Goal: Entertainment & Leisure: Consume media (video, audio)

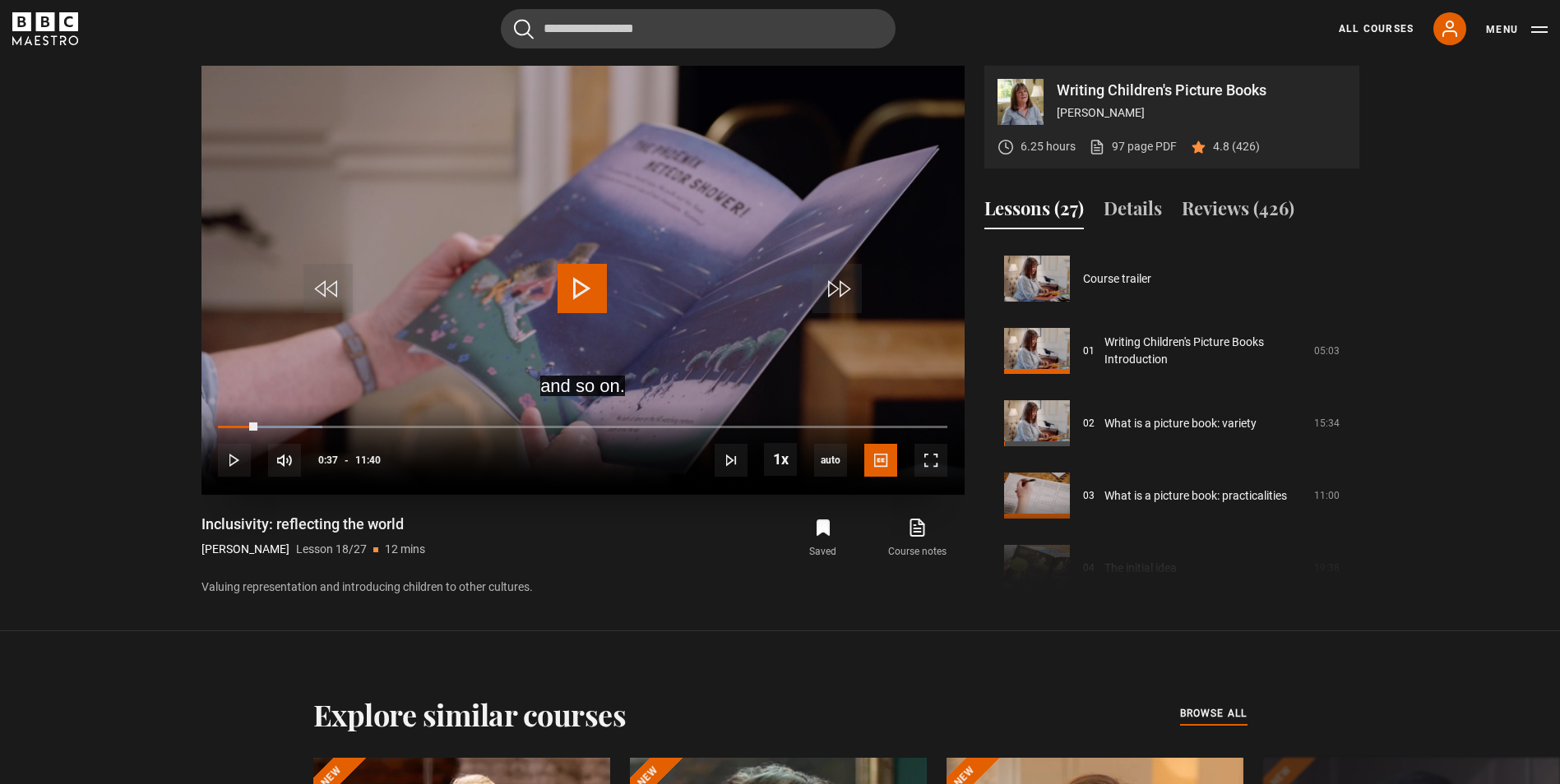
scroll to position [1230, 0]
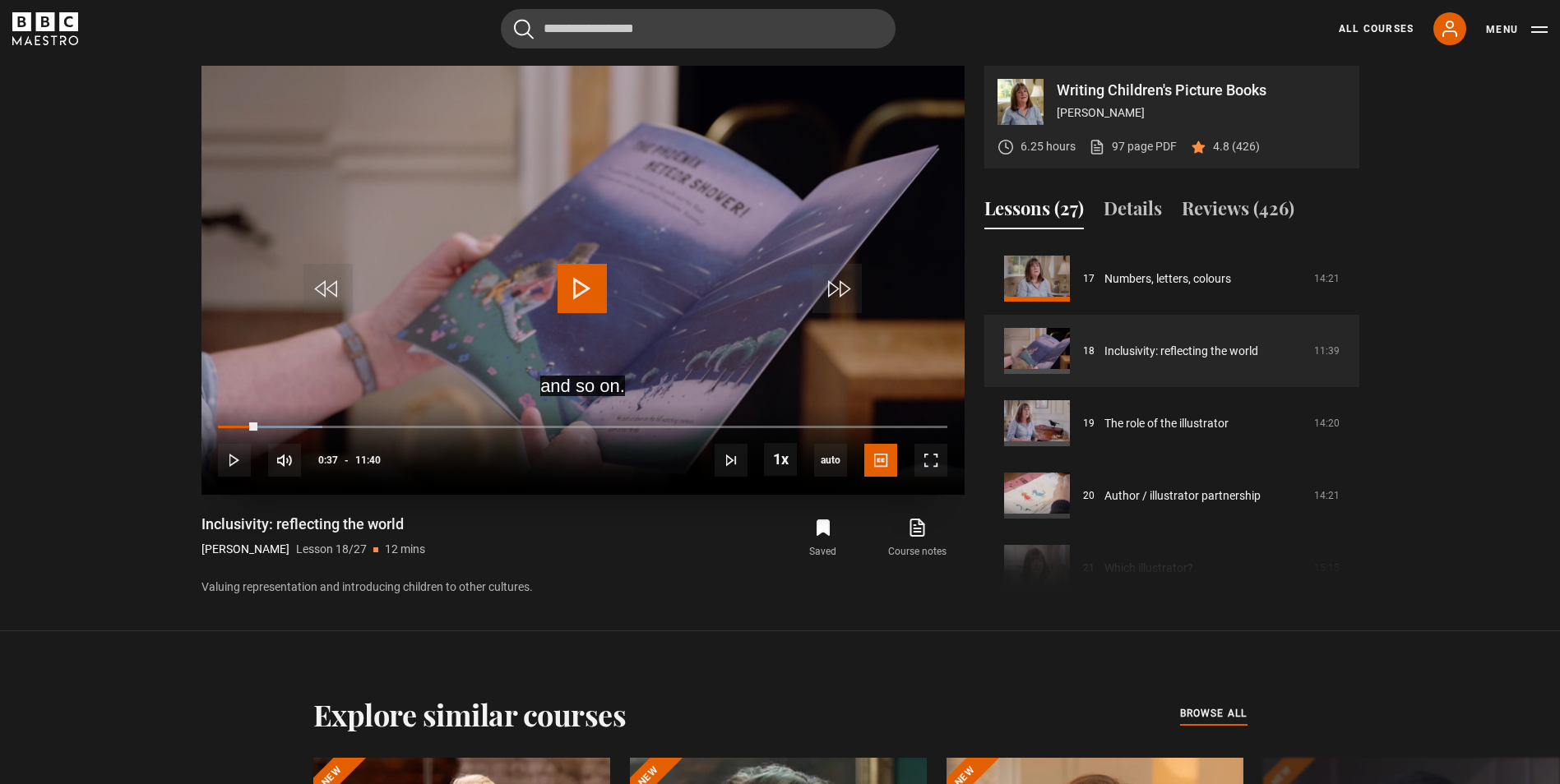
click at [580, 289] on span "Video Player" at bounding box center [582, 289] width 50 height 50
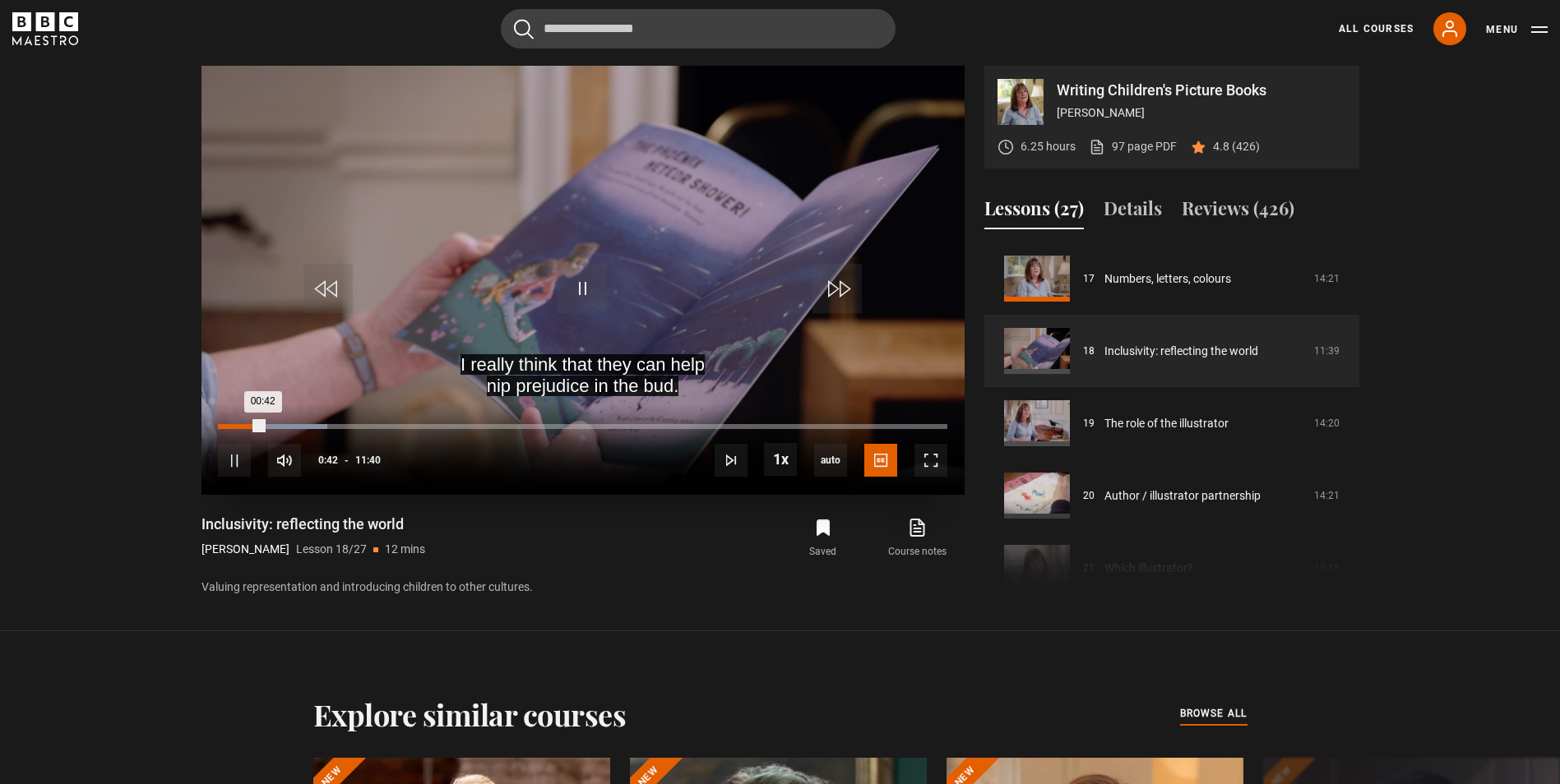
click at [239, 426] on div "Loaded : 15.00% 00:20 00:42" at bounding box center [582, 426] width 729 height 5
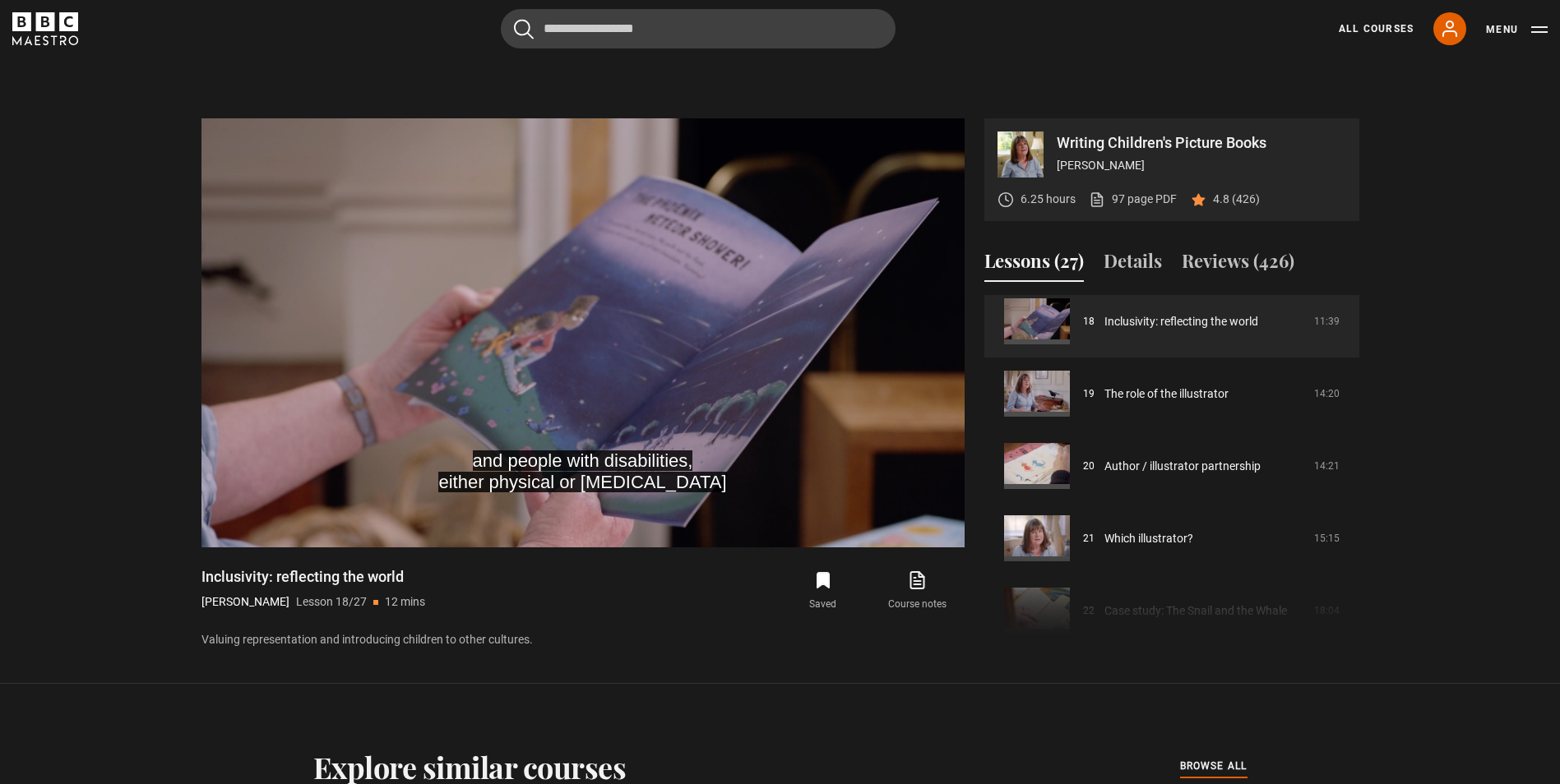
scroll to position [710, 0]
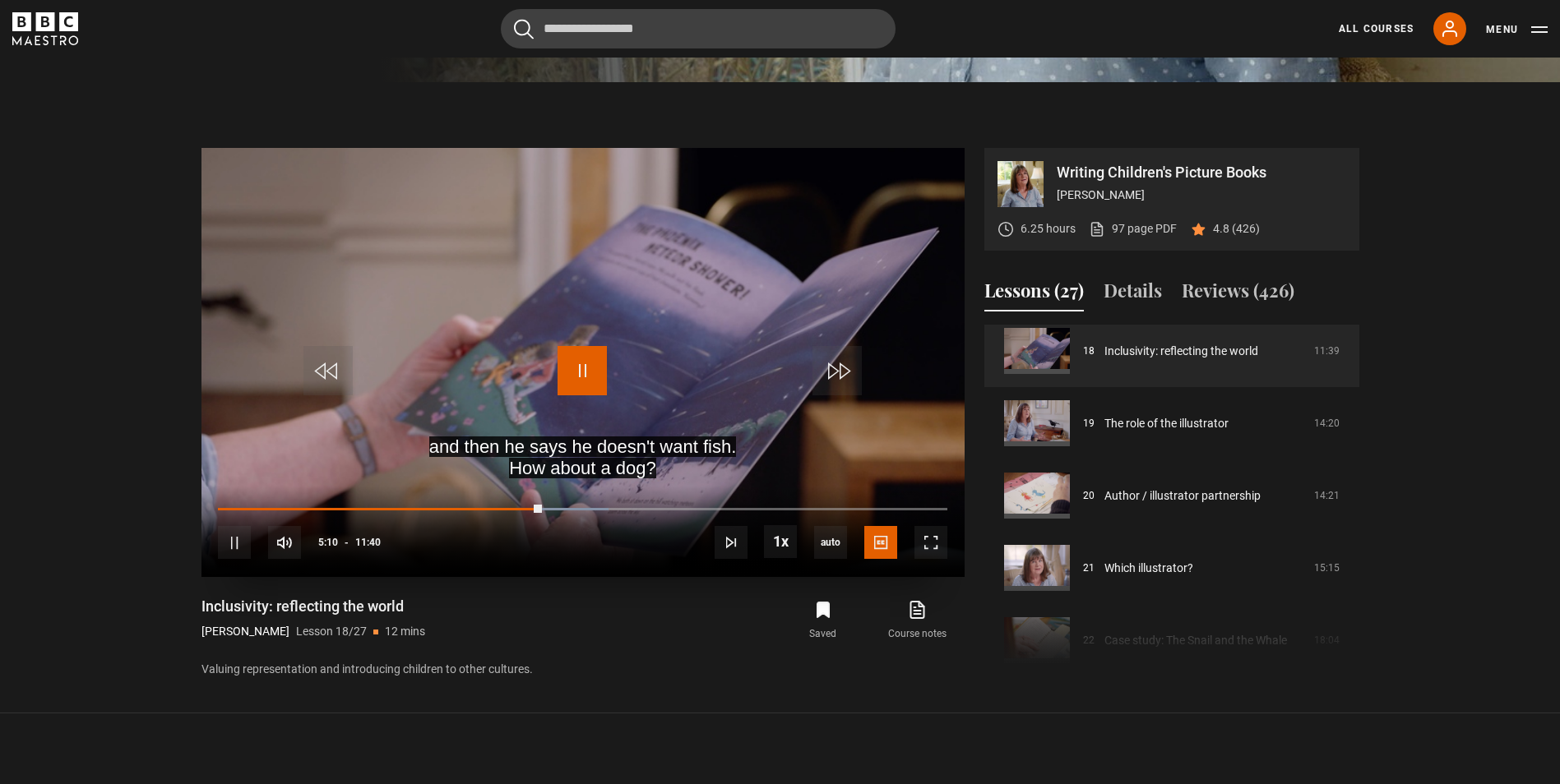
click at [590, 373] on span "Video Player" at bounding box center [582, 371] width 50 height 50
click at [579, 374] on span "Video Player" at bounding box center [582, 371] width 50 height 50
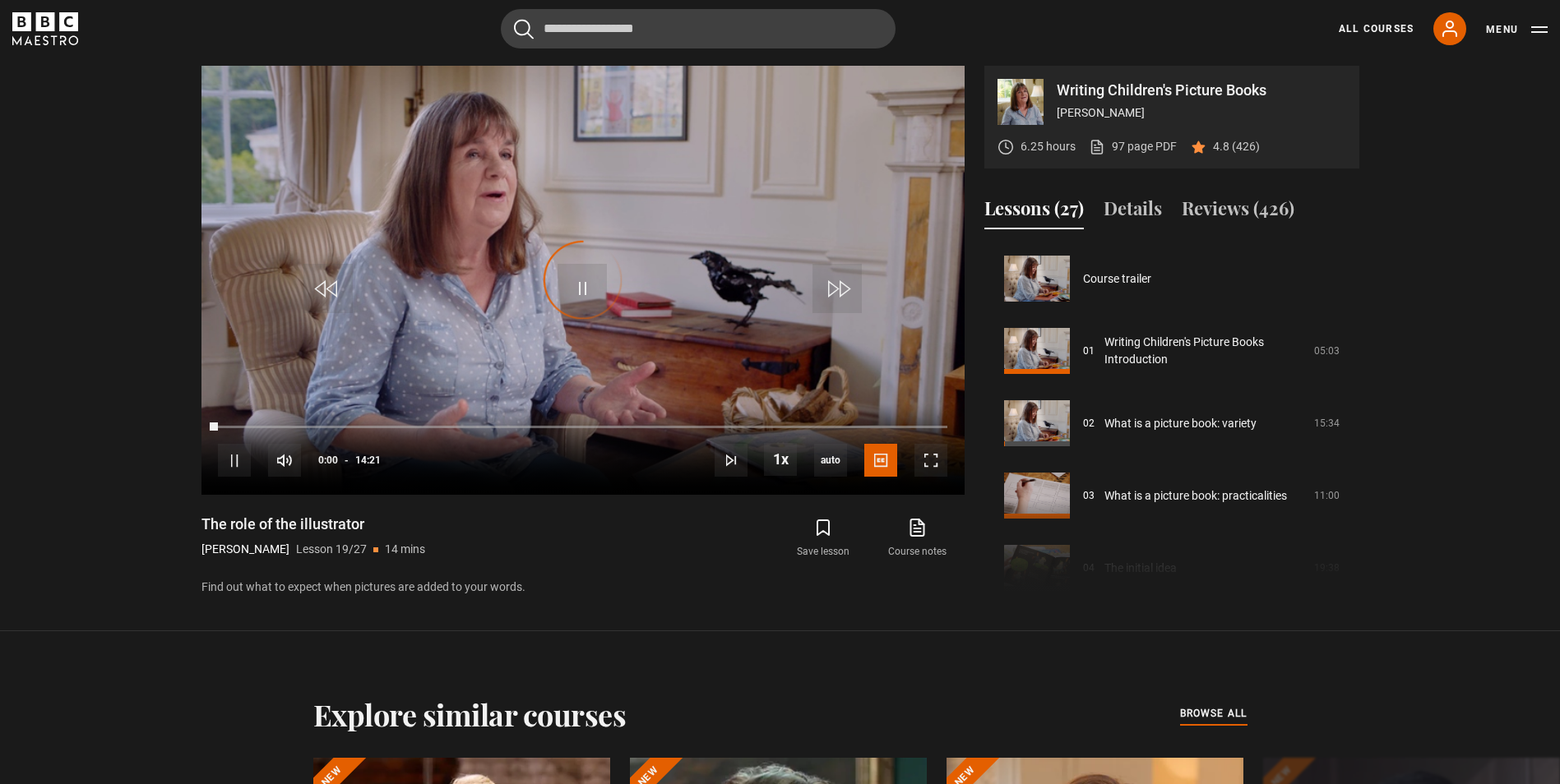
scroll to position [1302, 0]
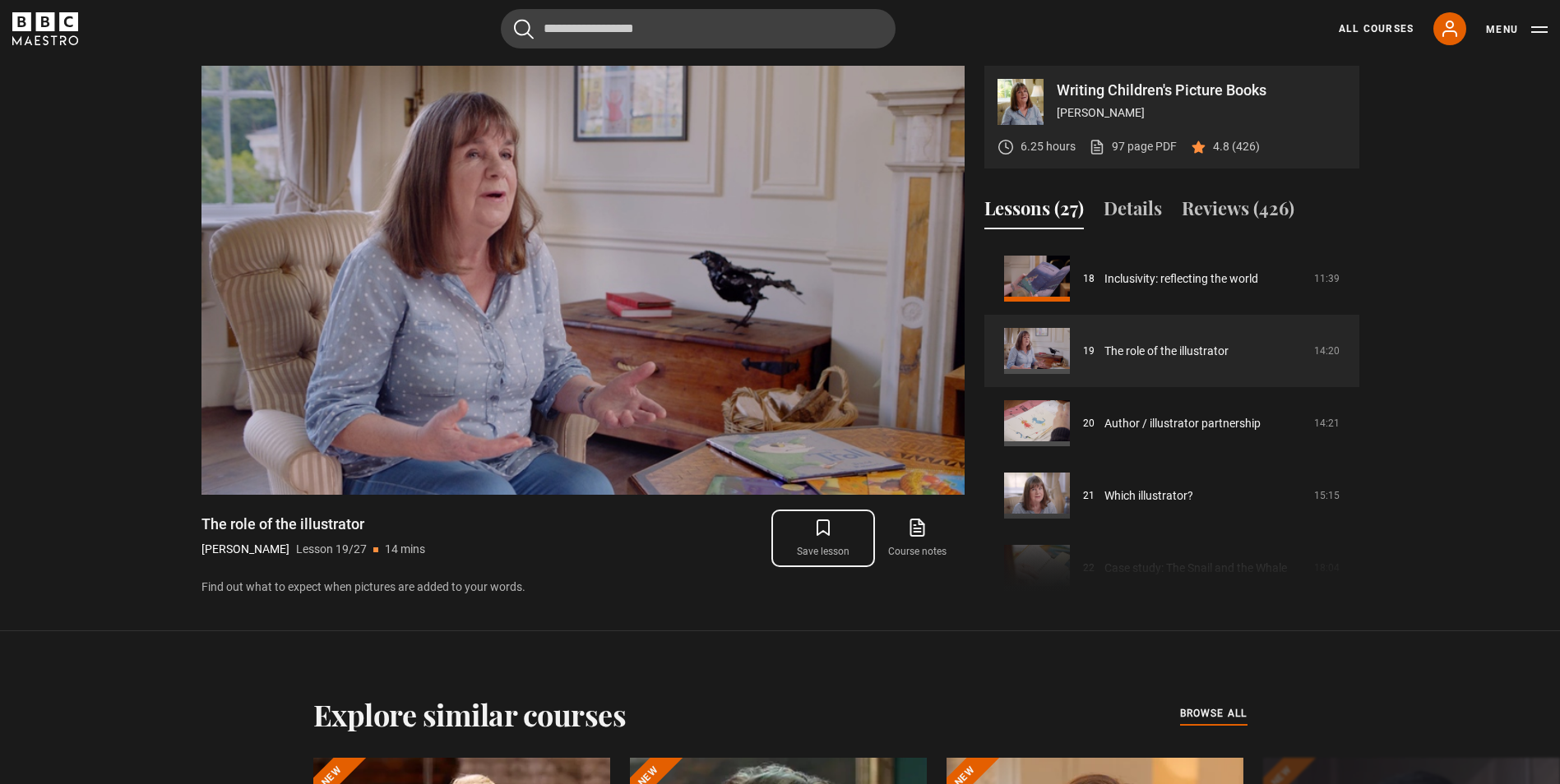
click at [823, 524] on icon "submit" at bounding box center [823, 527] width 20 height 20
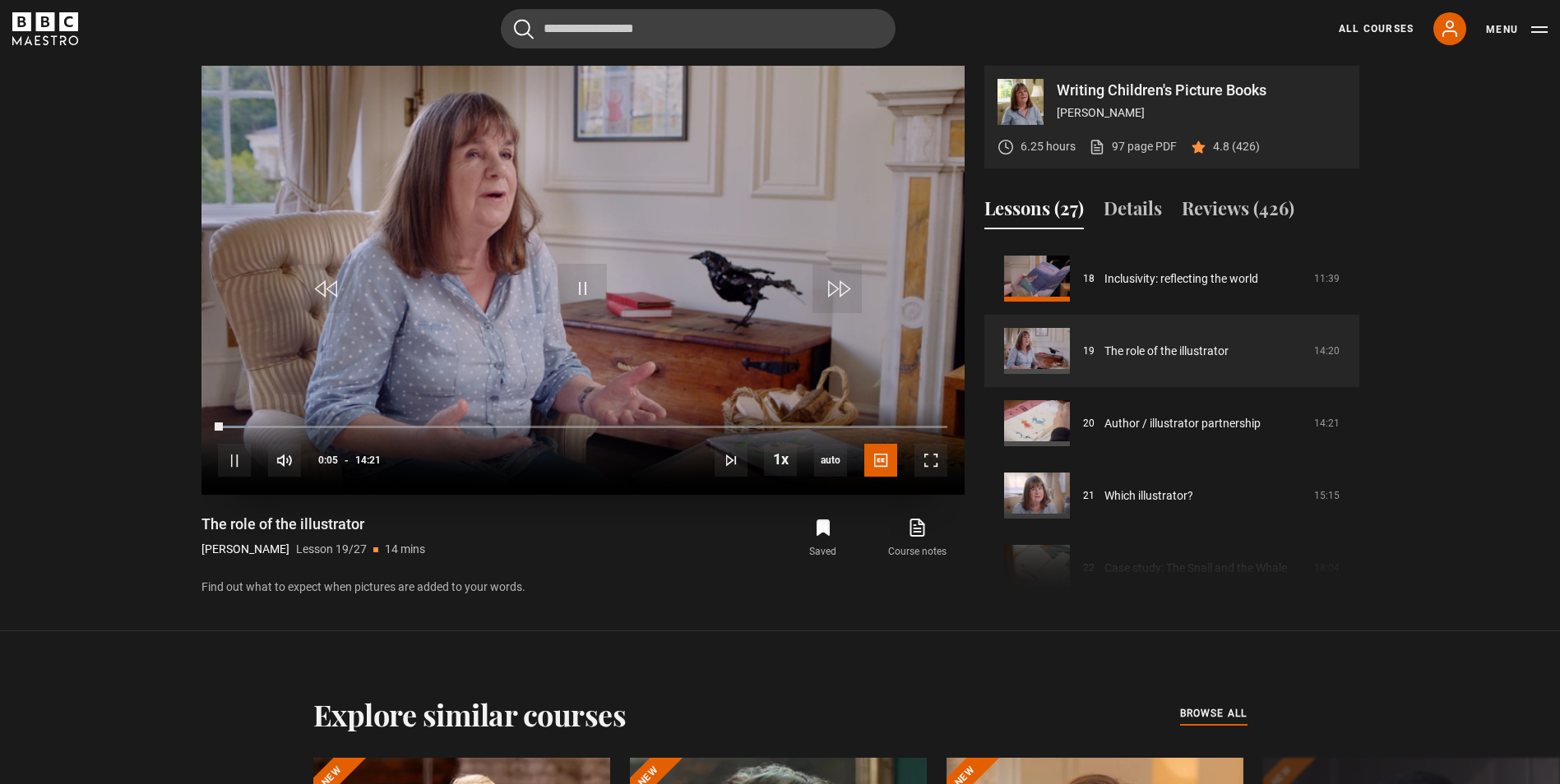
click at [618, 360] on video "Video Player" at bounding box center [582, 280] width 764 height 429
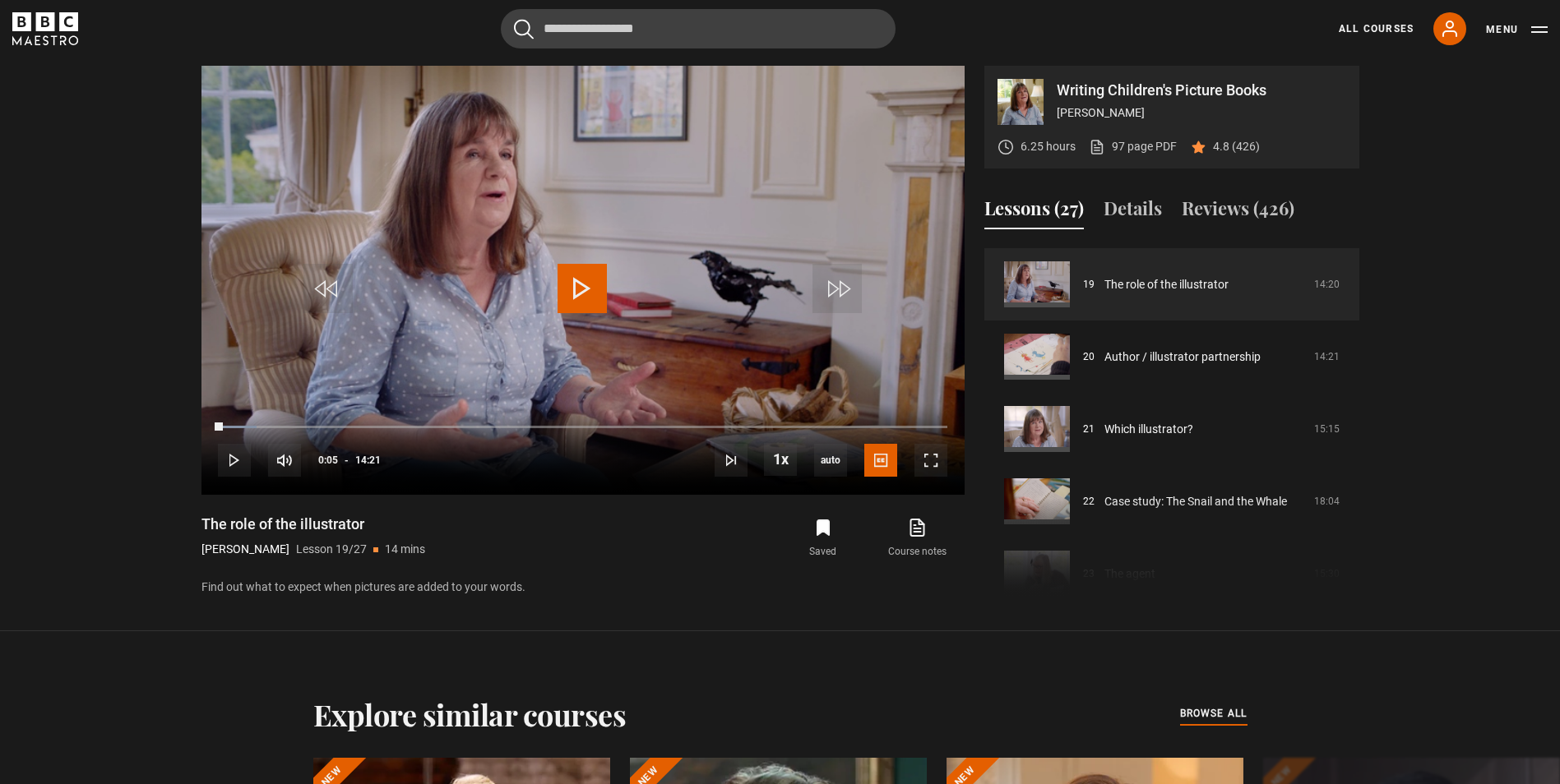
scroll to position [1341, 0]
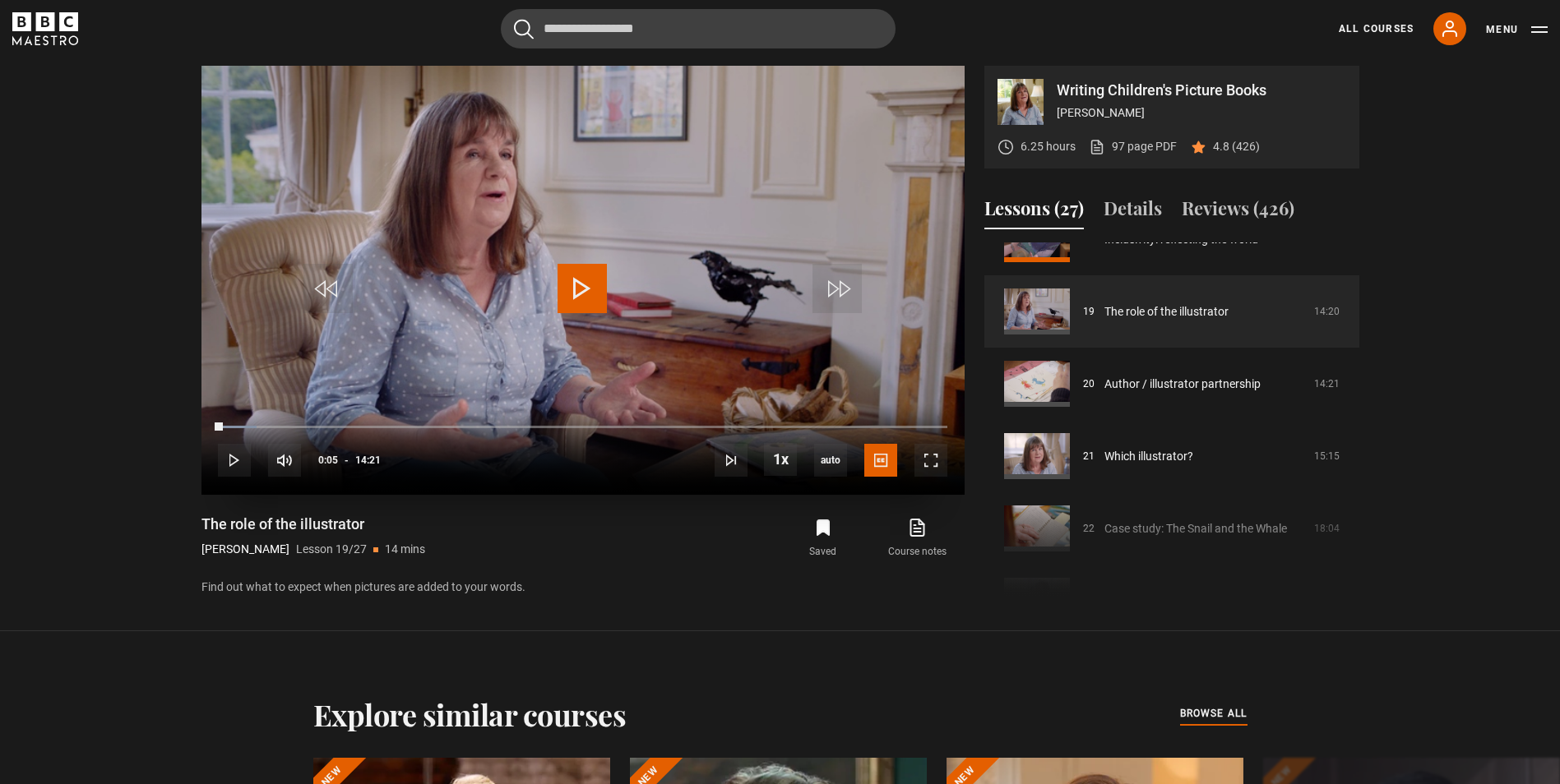
click at [581, 298] on span "Video Player" at bounding box center [582, 289] width 50 height 50
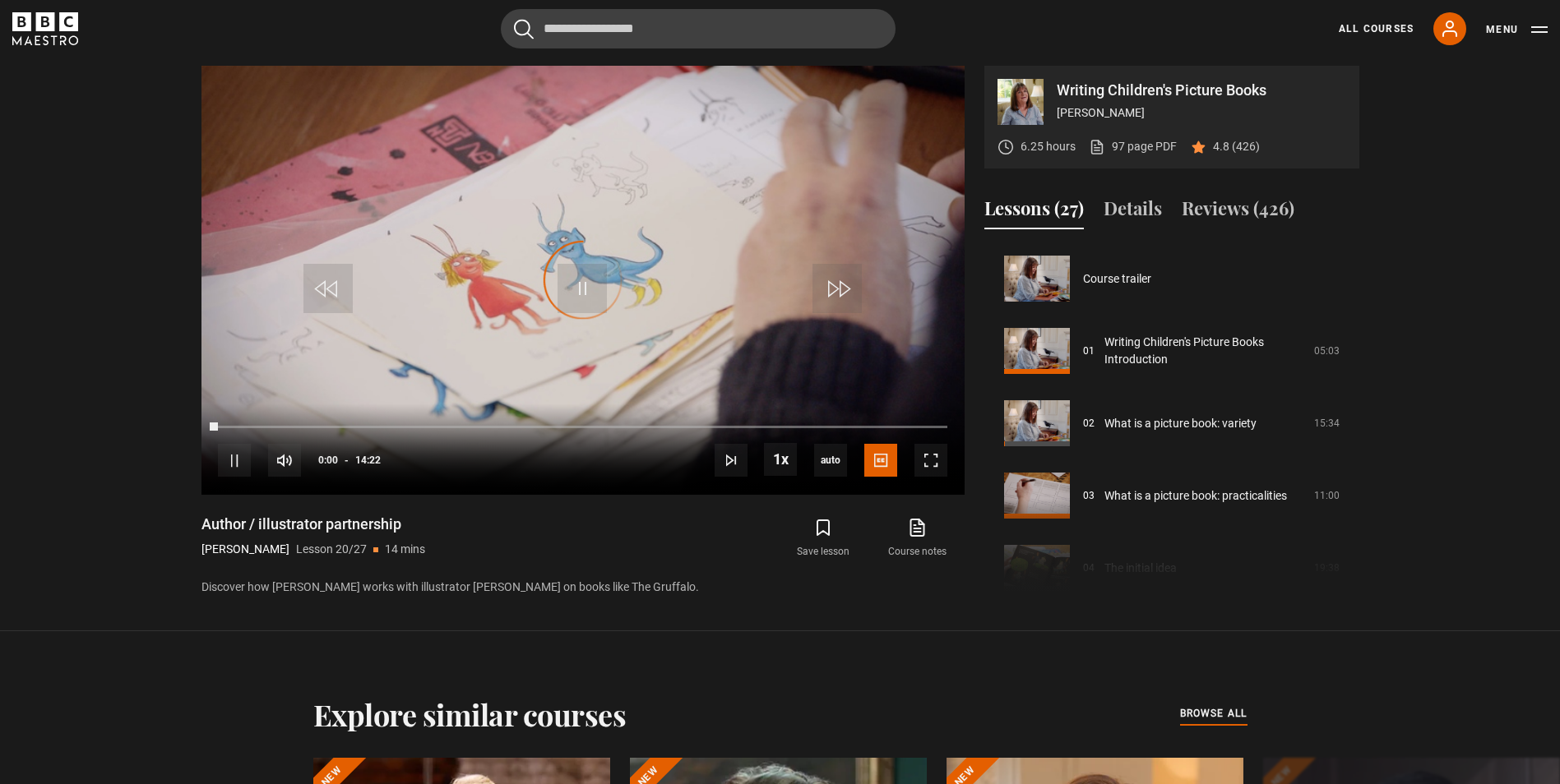
scroll to position [1374, 0]
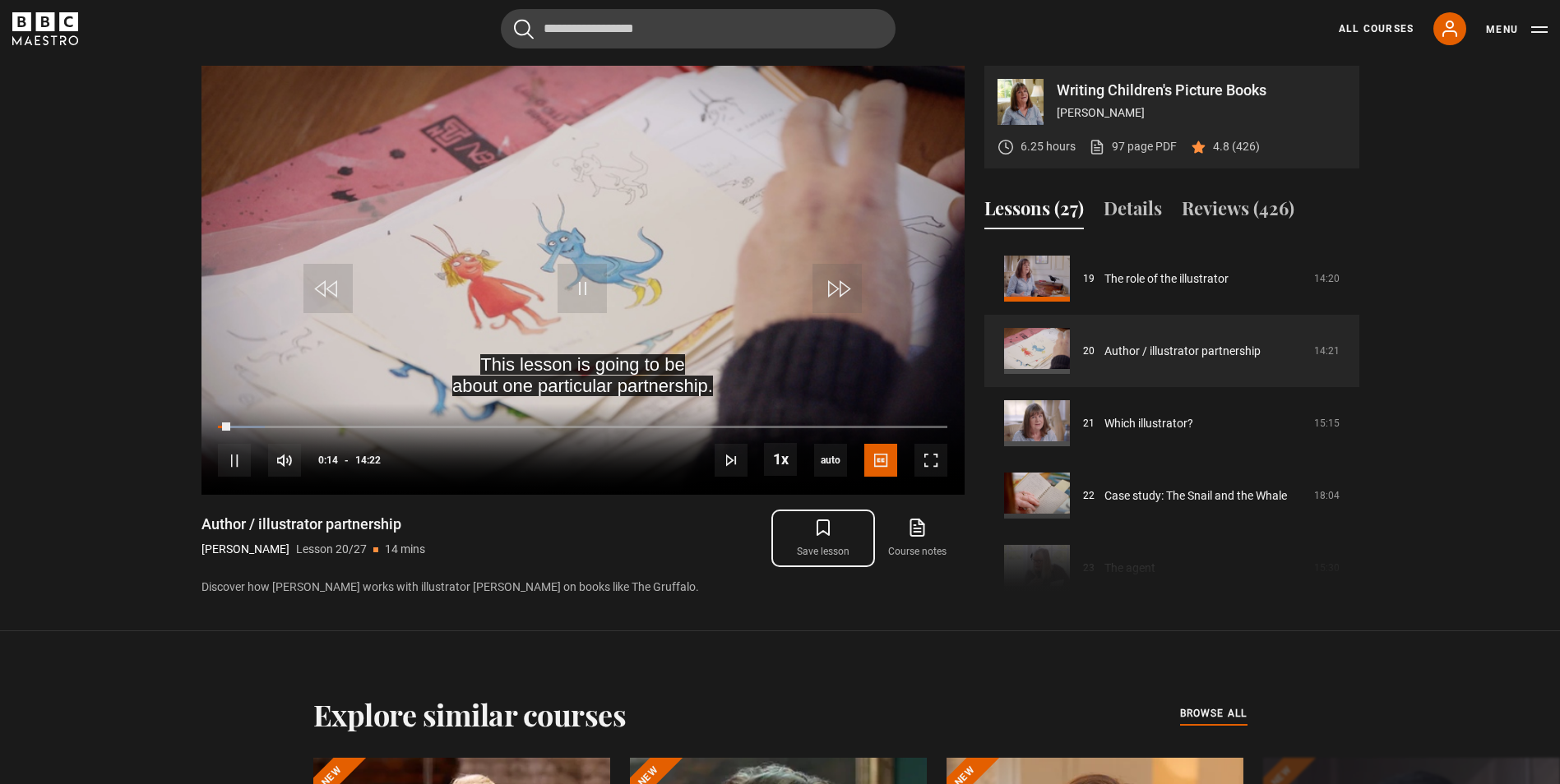
click at [821, 521] on icon "submit" at bounding box center [823, 527] width 12 height 15
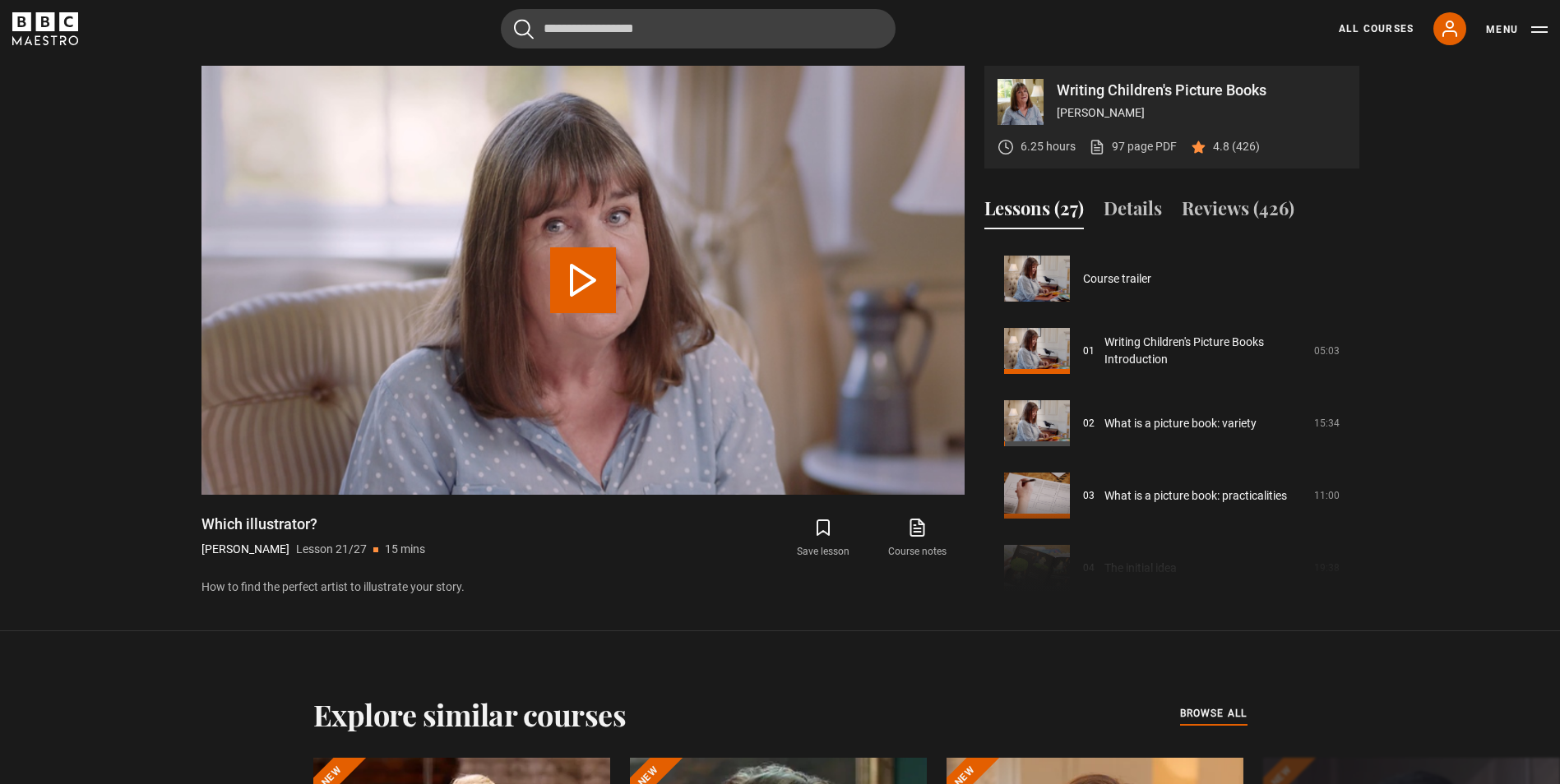
scroll to position [1447, 0]
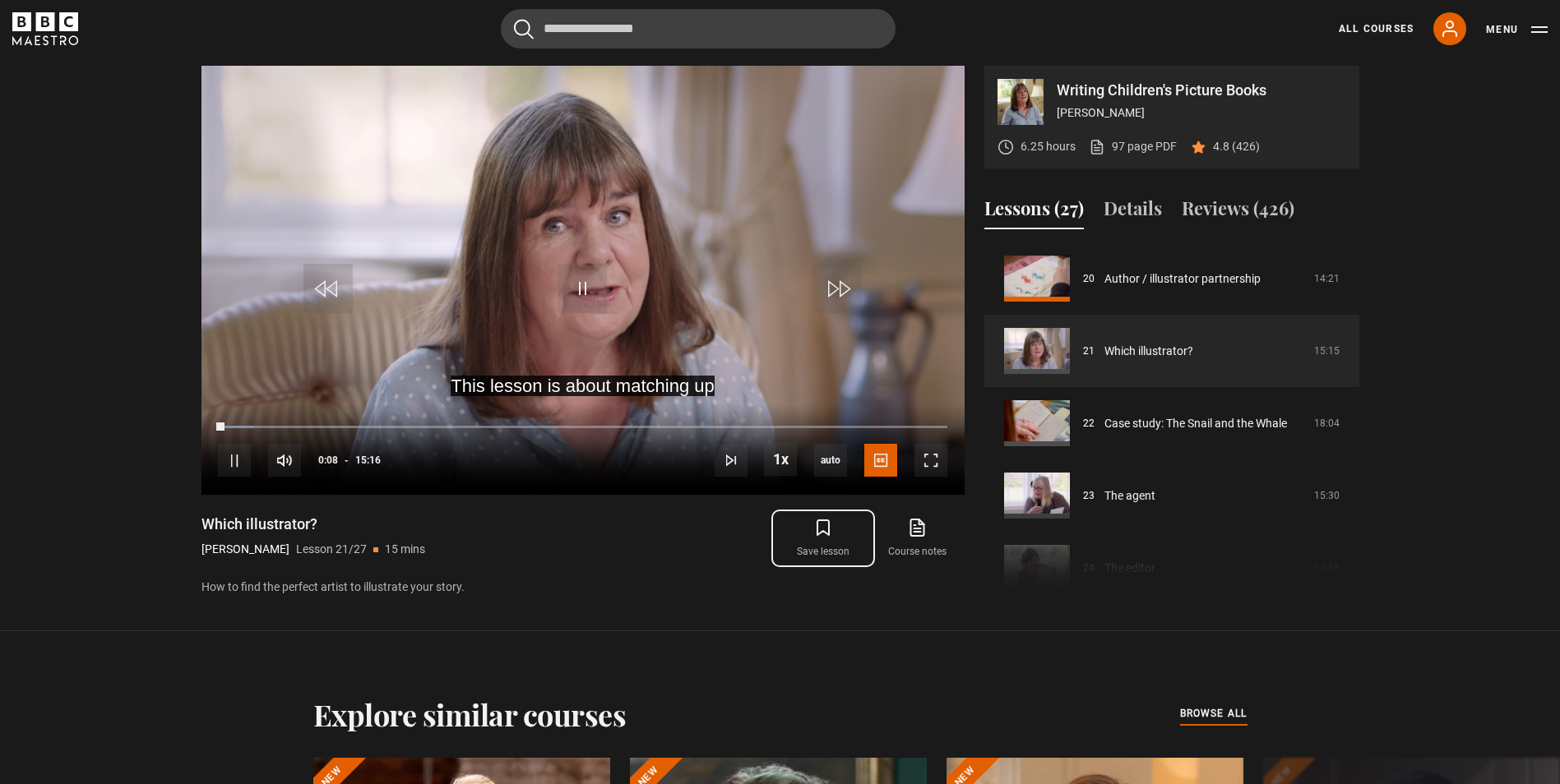
click at [825, 520] on icon "submit" at bounding box center [823, 527] width 12 height 15
click at [591, 289] on span "Video Player" at bounding box center [582, 289] width 50 height 50
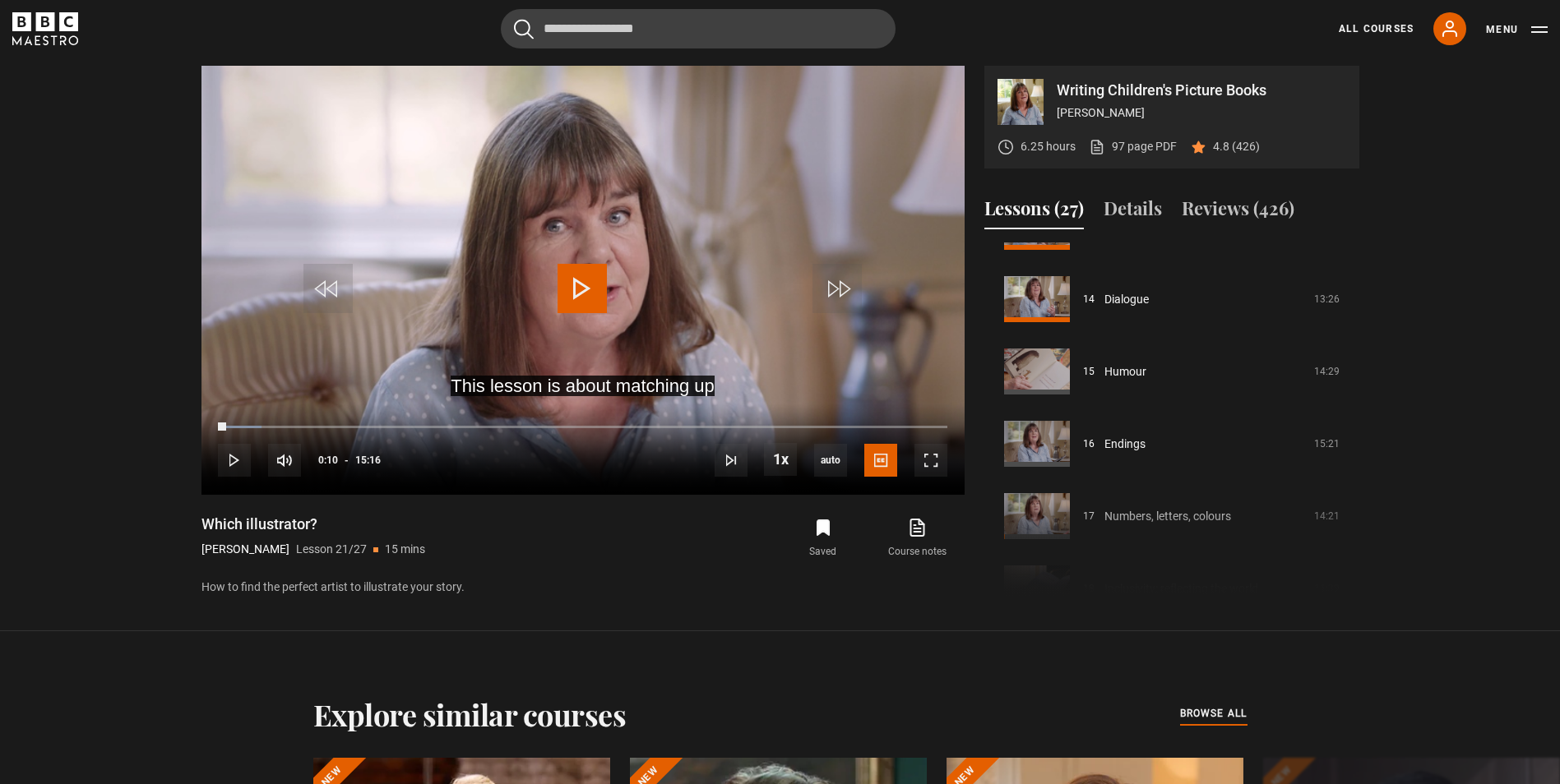
scroll to position [953, 0]
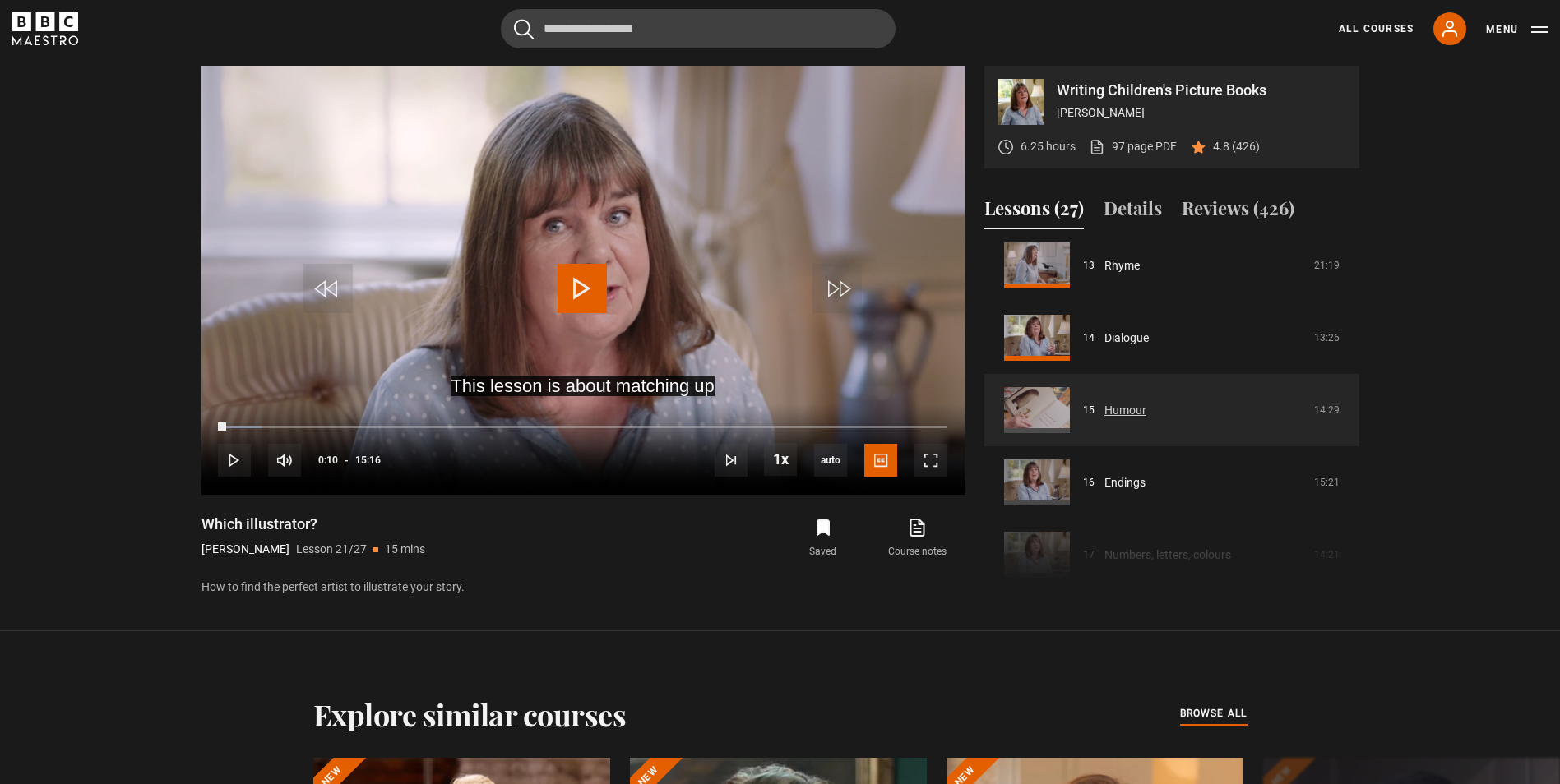
click at [1105, 414] on link "Humour" at bounding box center [1126, 410] width 42 height 17
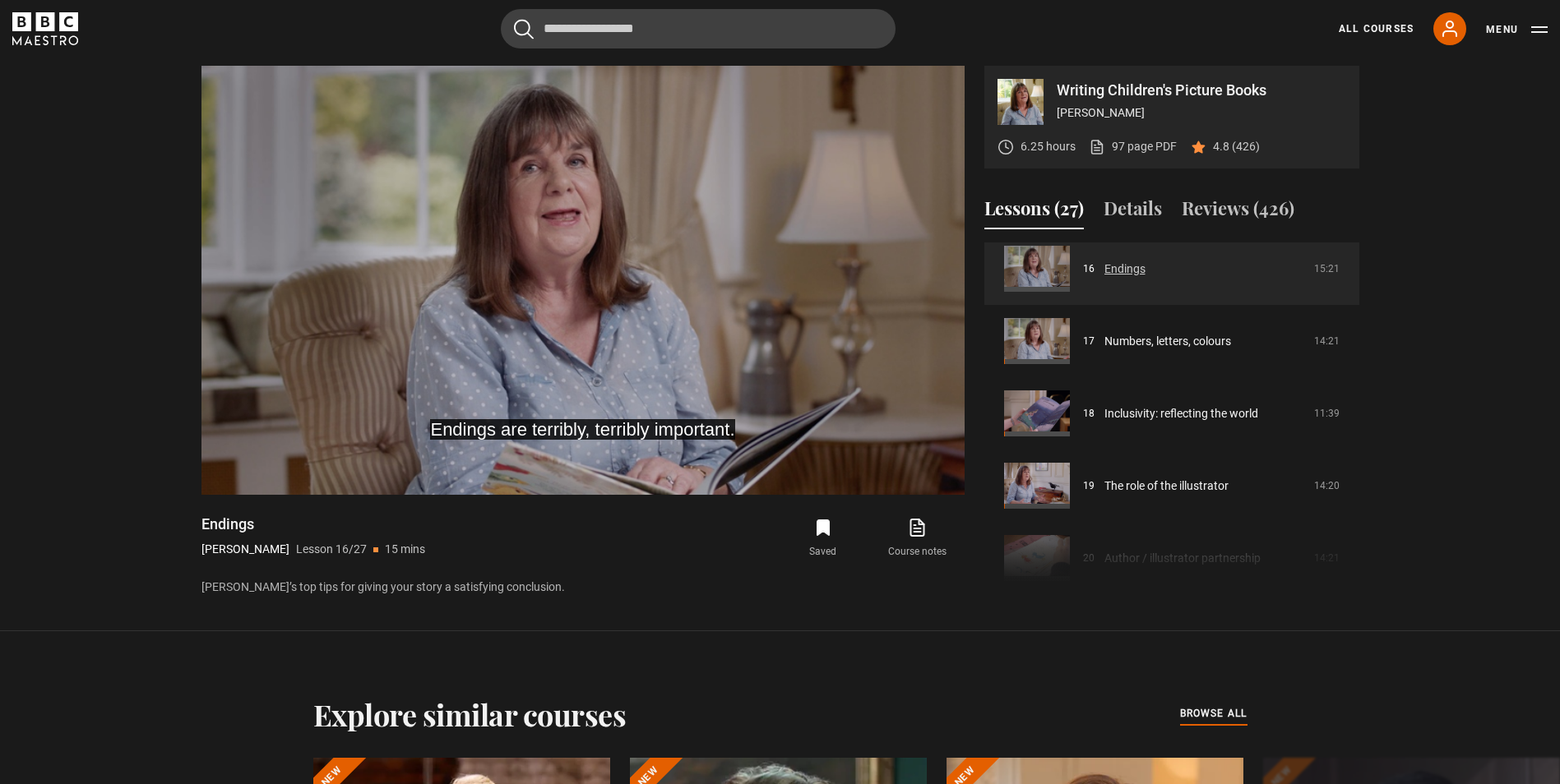
scroll to position [1414, 0]
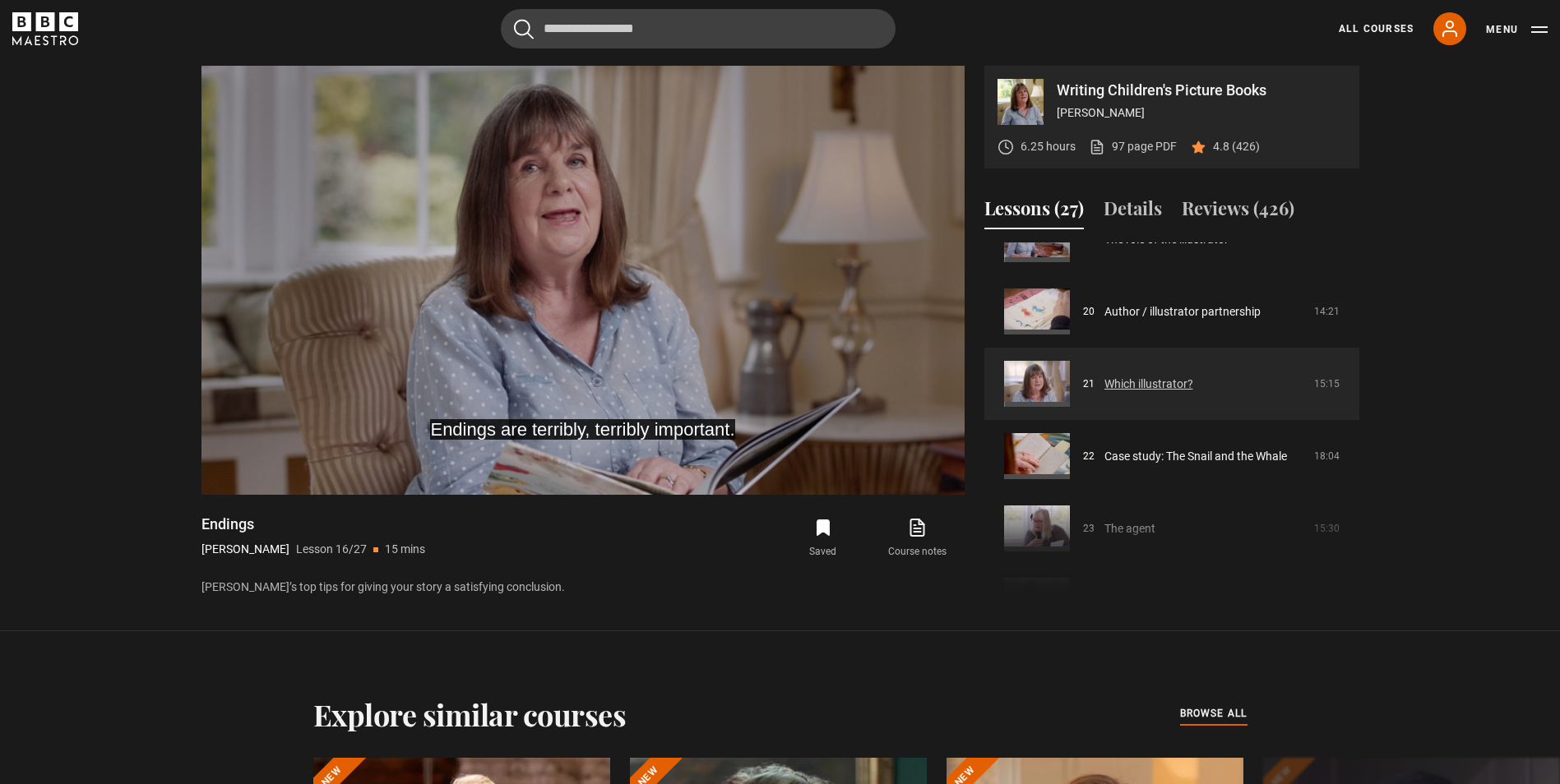
click at [1105, 392] on link "Which illustrator?" at bounding box center [1149, 384] width 89 height 17
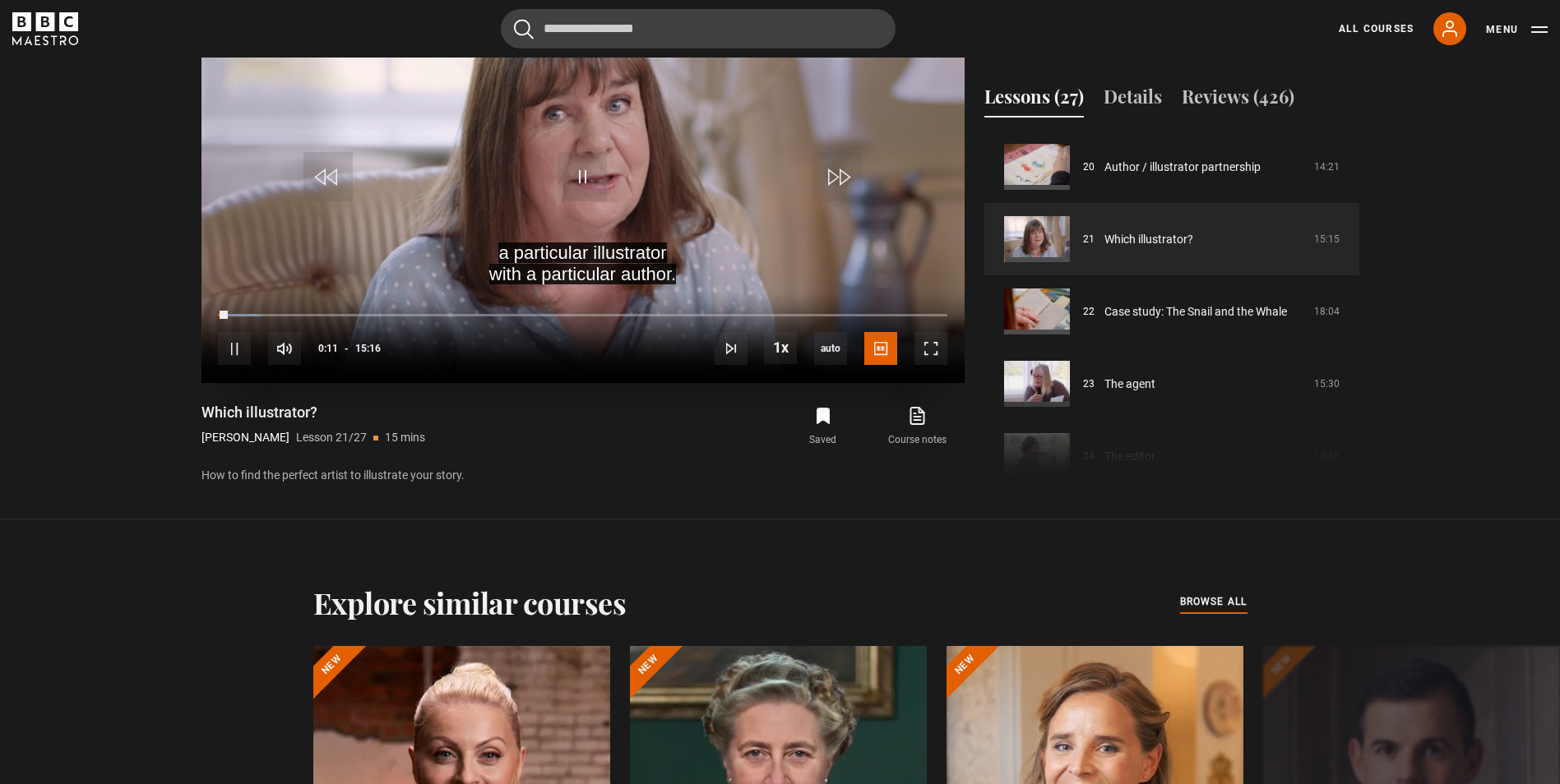
scroll to position [875, 0]
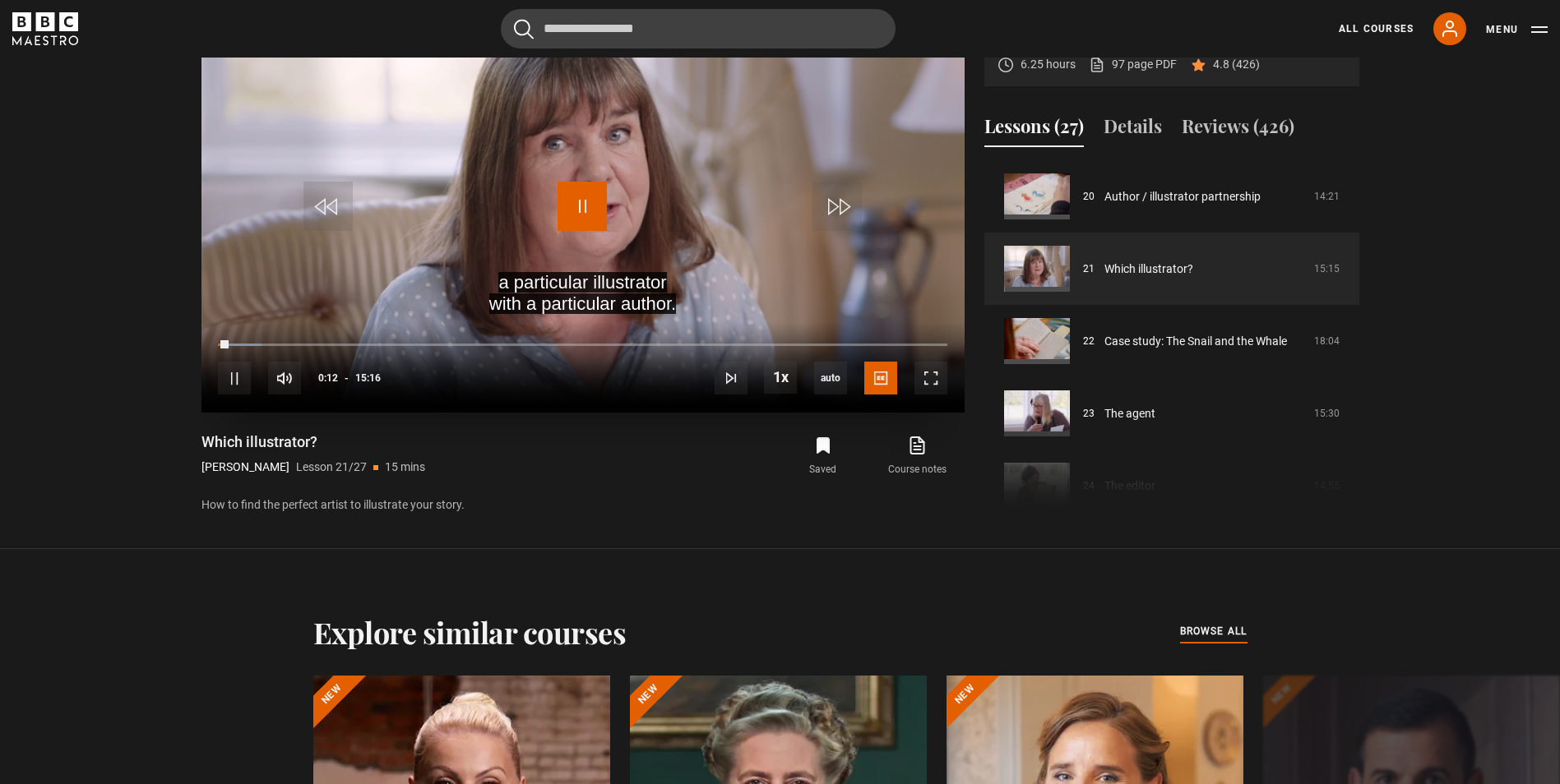
click at [589, 220] on span "Video Player" at bounding box center [582, 207] width 50 height 50
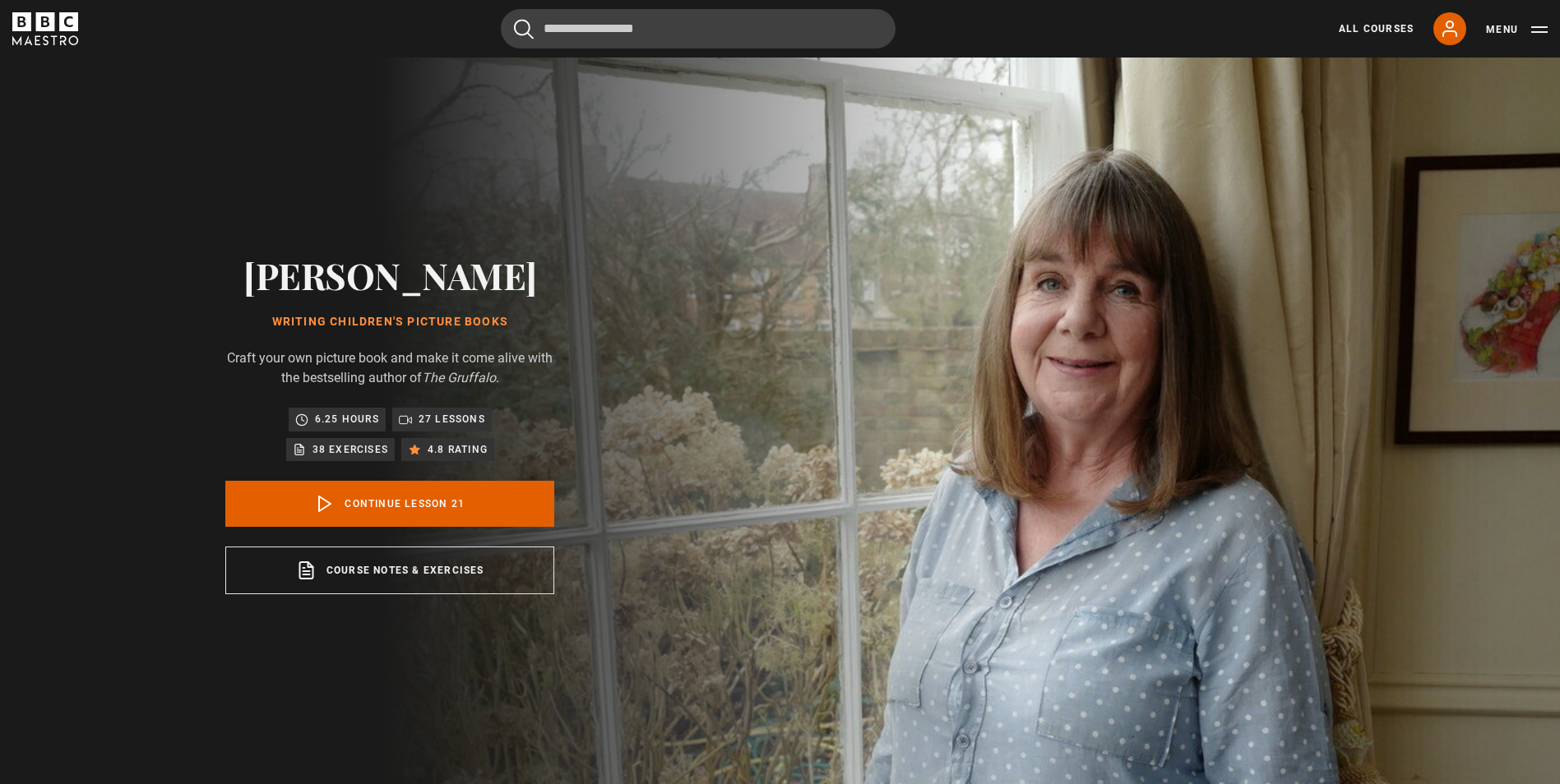
scroll to position [0, 0]
click at [1535, 31] on button "Menu" at bounding box center [1517, 29] width 62 height 17
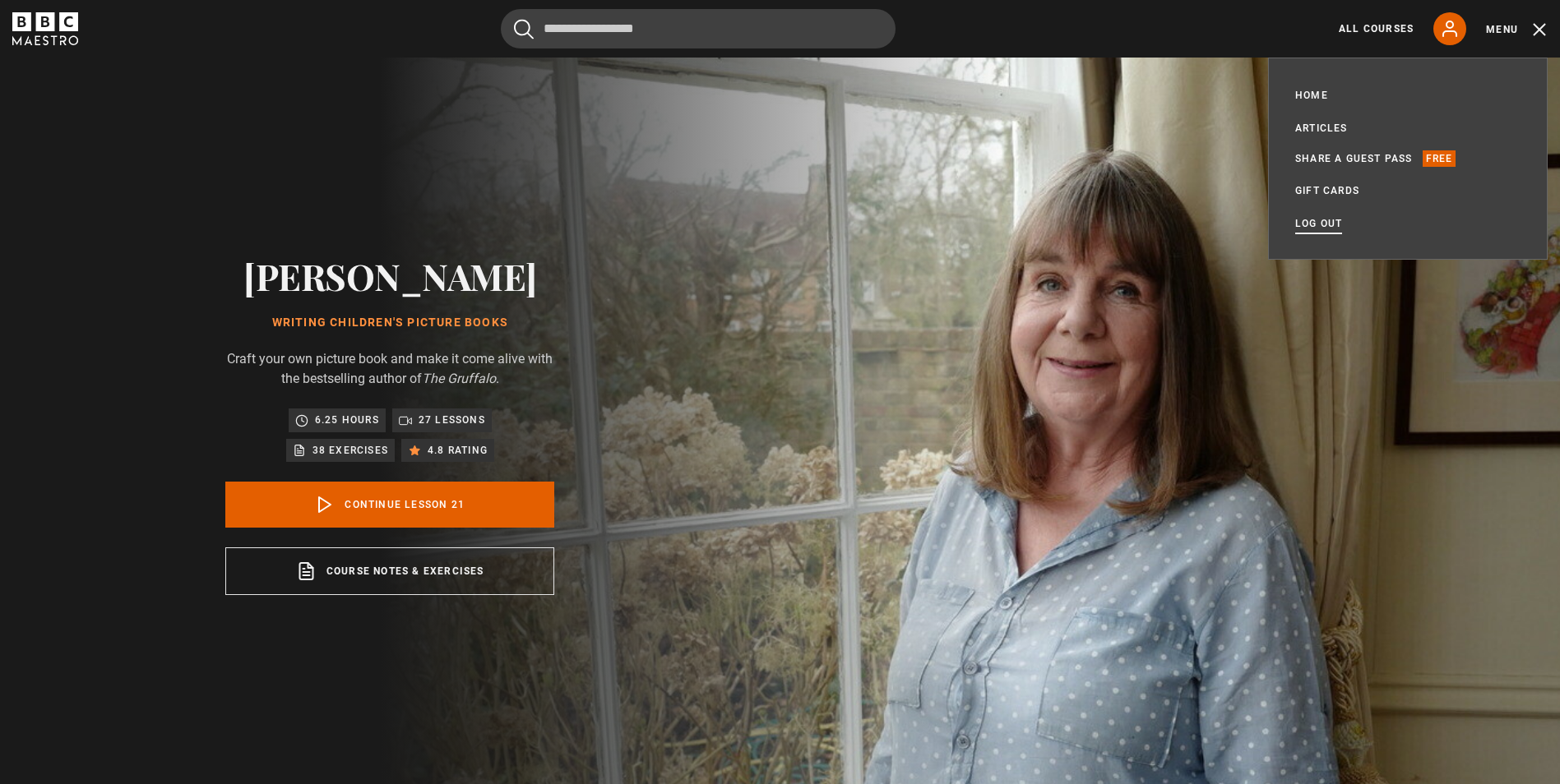
click at [1313, 221] on link "Log out" at bounding box center [1318, 223] width 47 height 17
